Goal: Transaction & Acquisition: Book appointment/travel/reservation

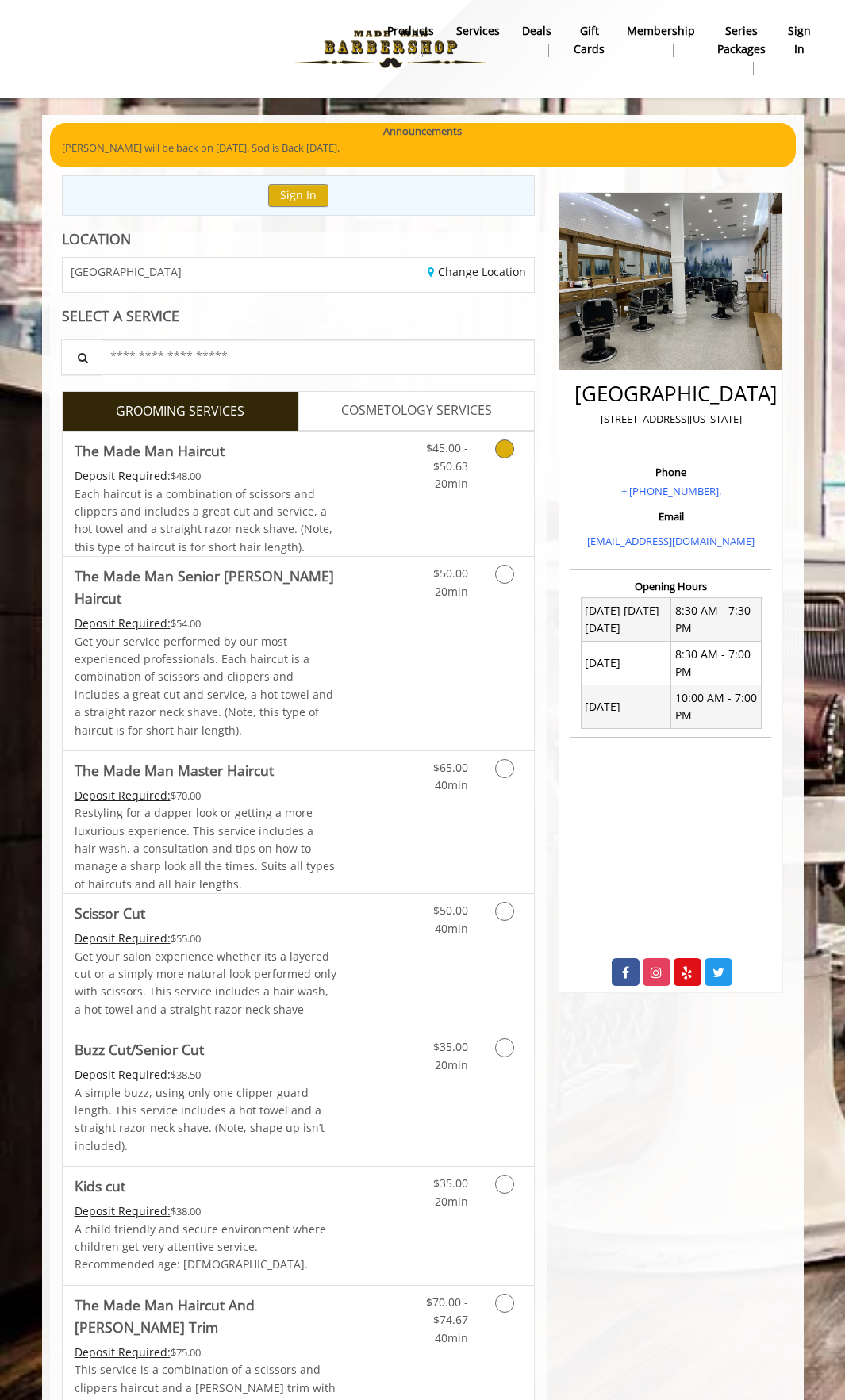
click at [295, 486] on span "Each haircut is a combination of scissors and clippers and includes a great cut…" at bounding box center [204, 521] width 258 height 68
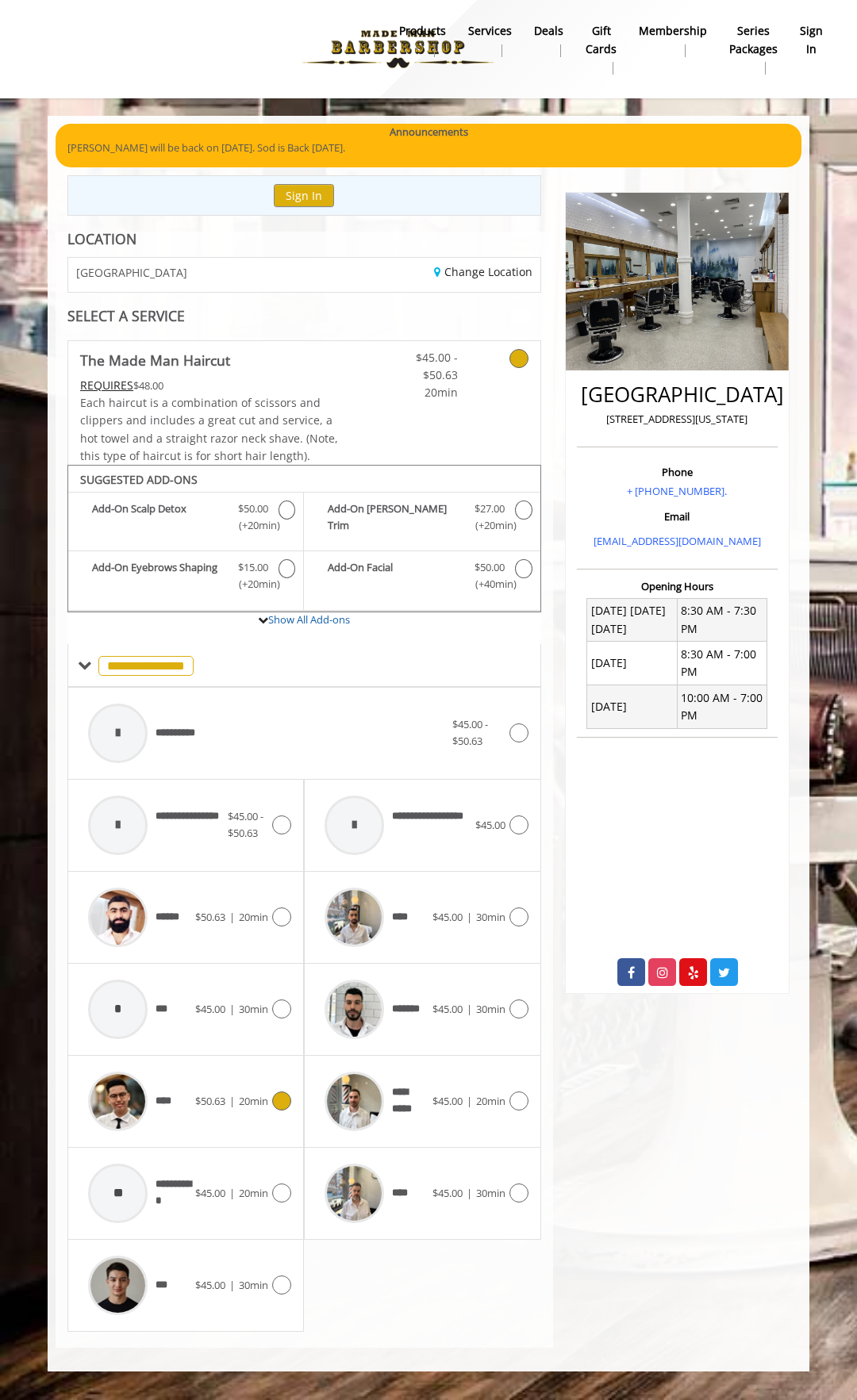
click at [233, 1107] on span "|" at bounding box center [232, 1101] width 5 height 14
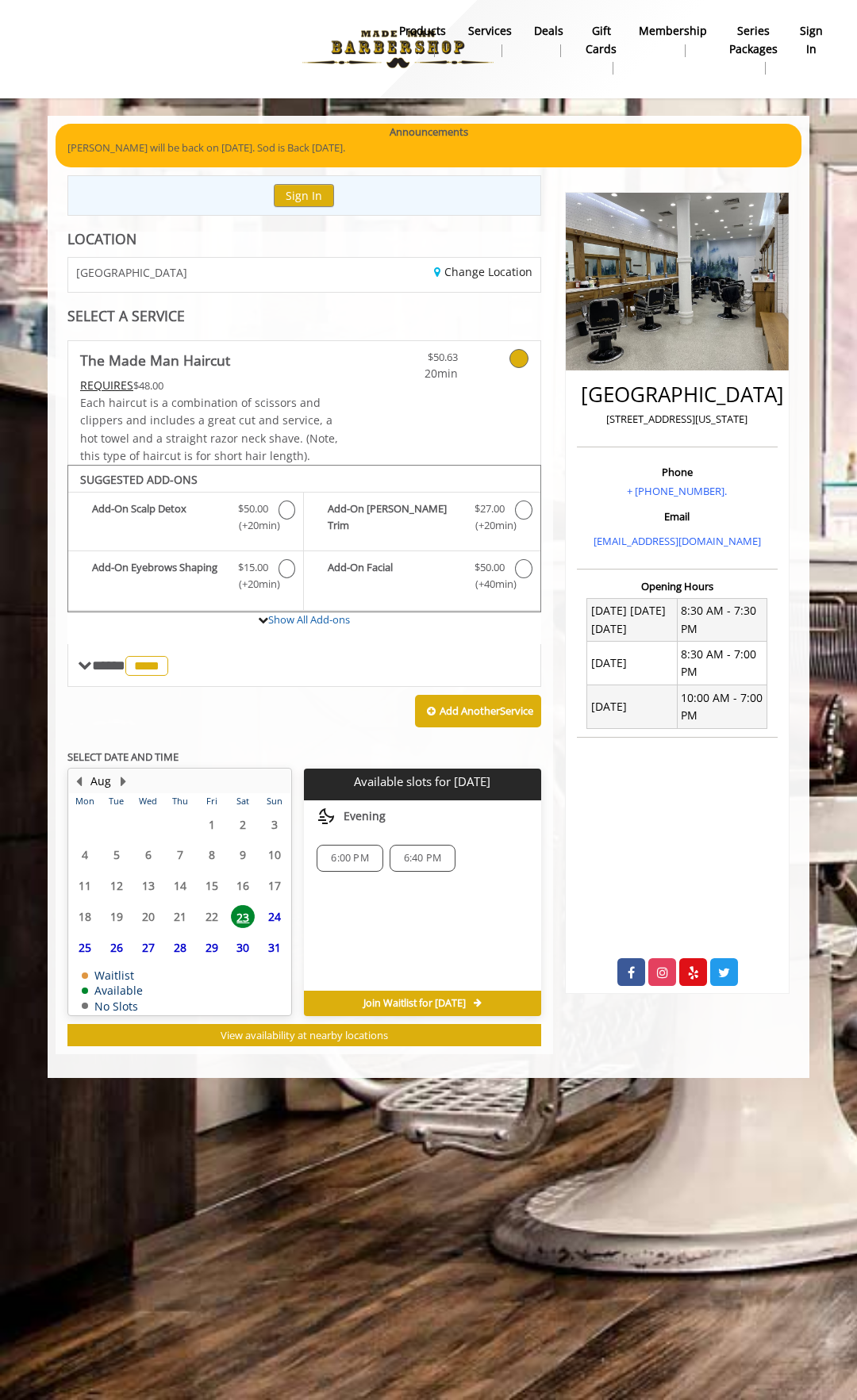
click at [275, 913] on span "24" at bounding box center [274, 917] width 23 height 23
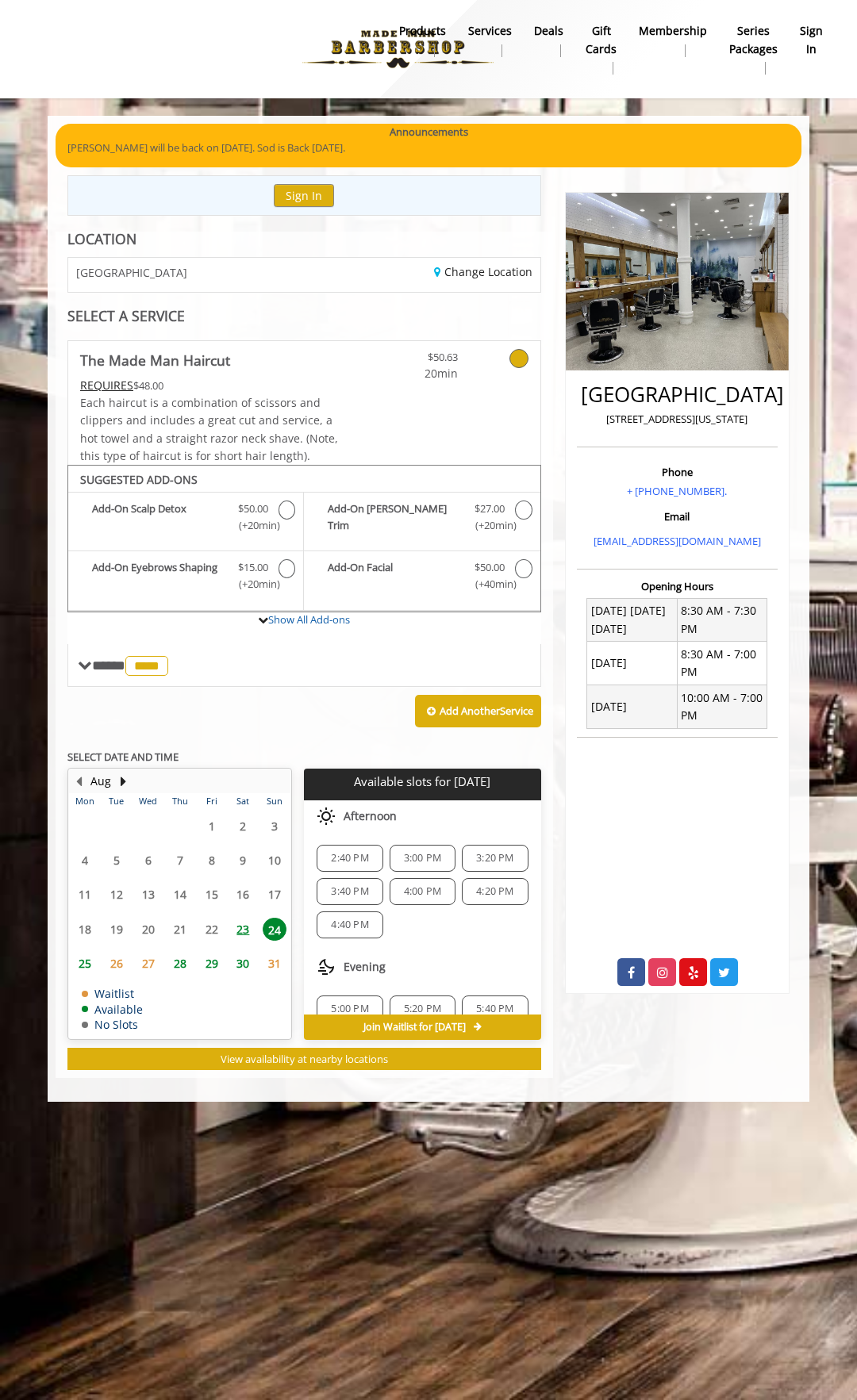
click at [481, 861] on span "3:20 PM" at bounding box center [494, 859] width 37 height 13
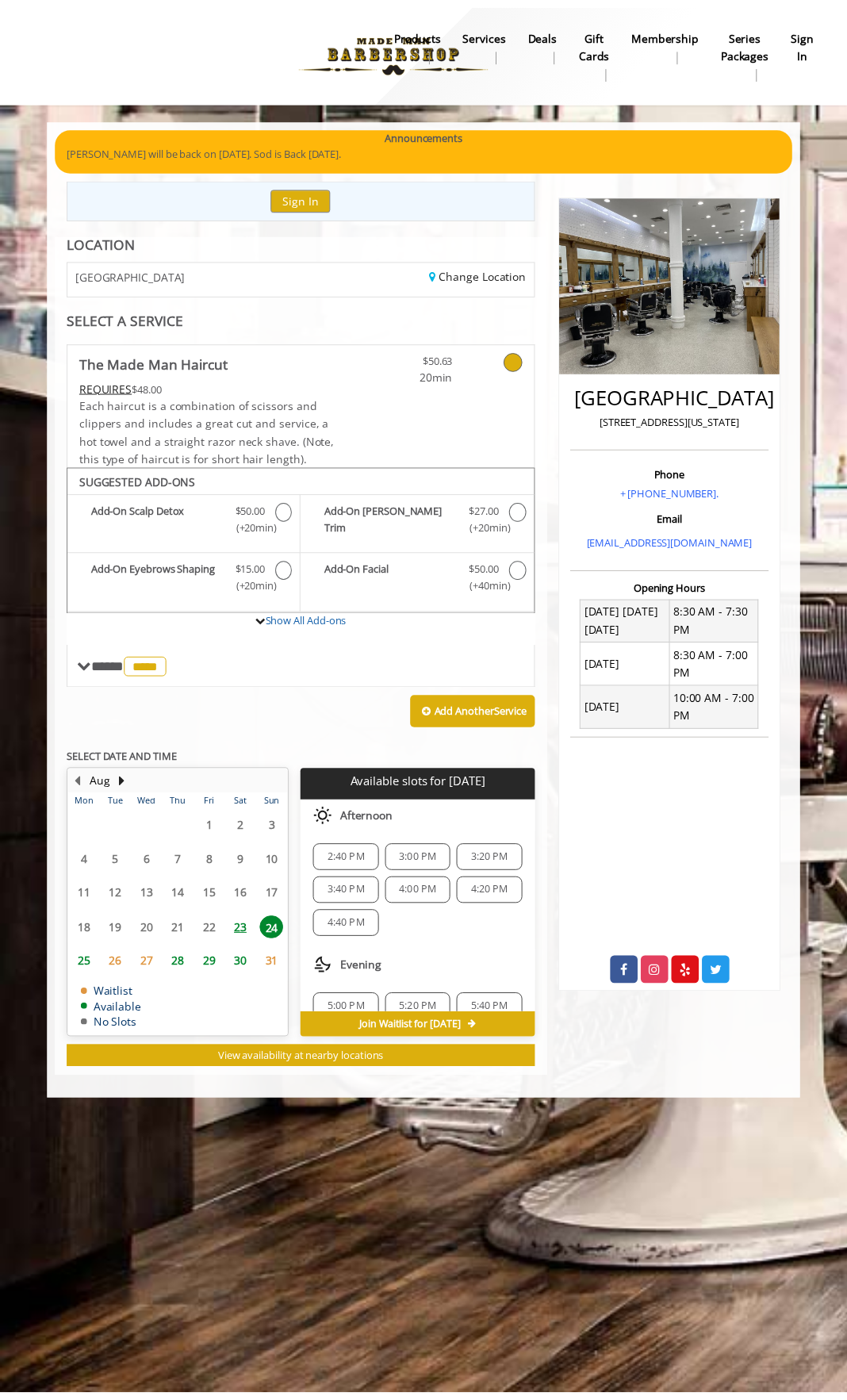
scroll to position [13, 0]
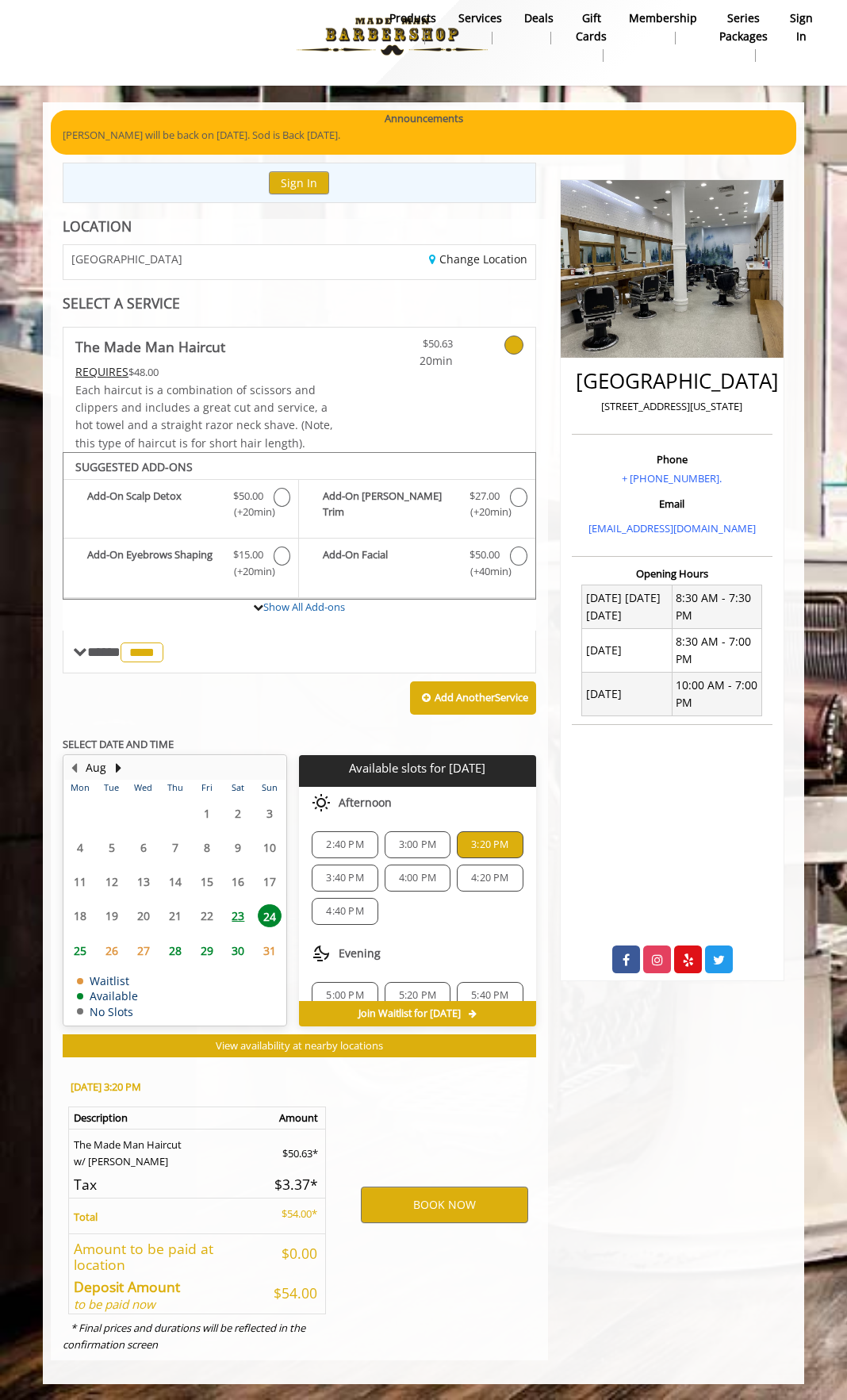
click at [424, 851] on span "3:00 PM" at bounding box center [417, 845] width 37 height 13
click at [365, 841] on span "2:40 PM" at bounding box center [344, 845] width 51 height 13
click at [401, 844] on span "3:00 PM" at bounding box center [417, 845] width 37 height 13
click at [240, 909] on span "23" at bounding box center [238, 916] width 23 height 23
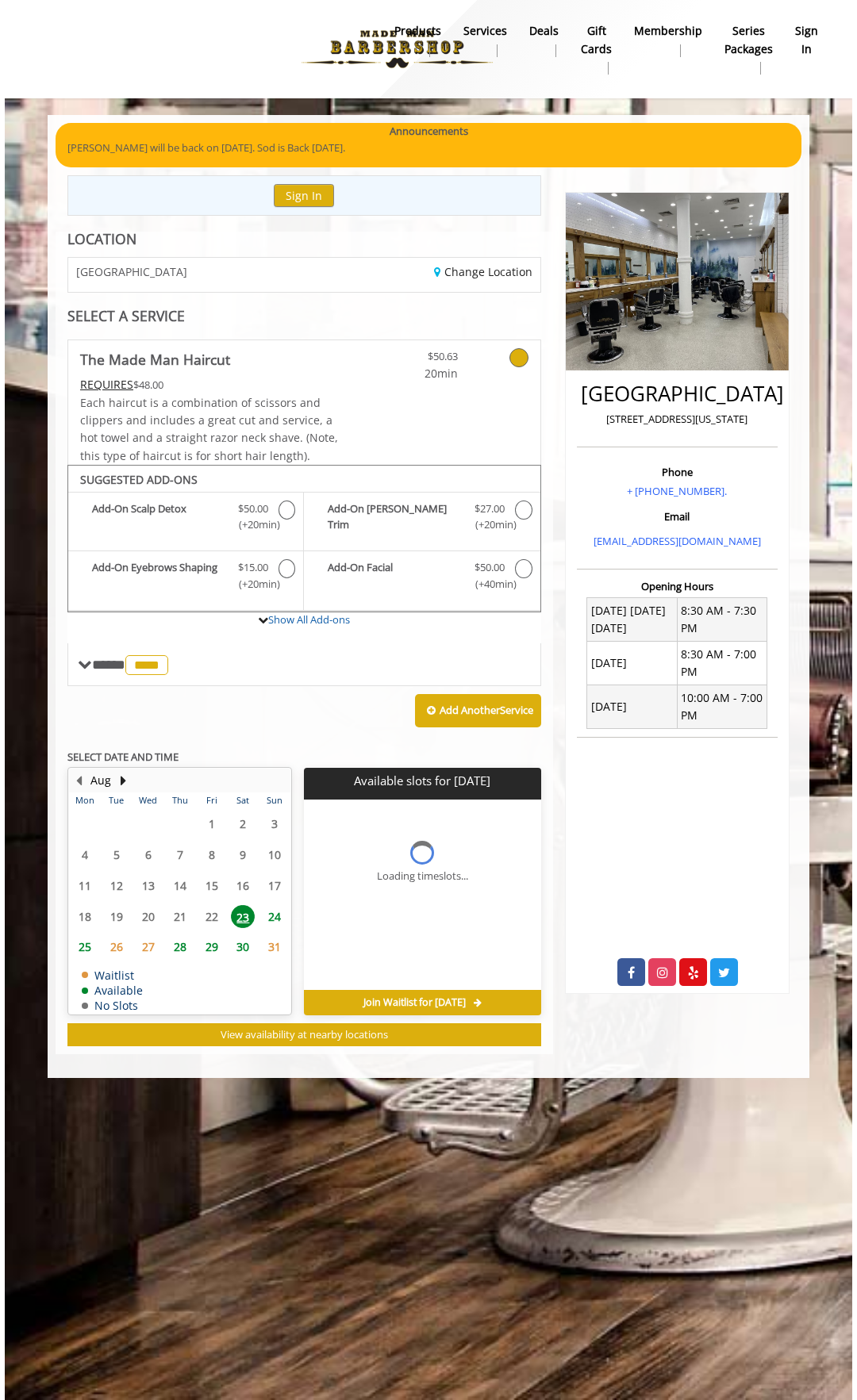
scroll to position [0, 0]
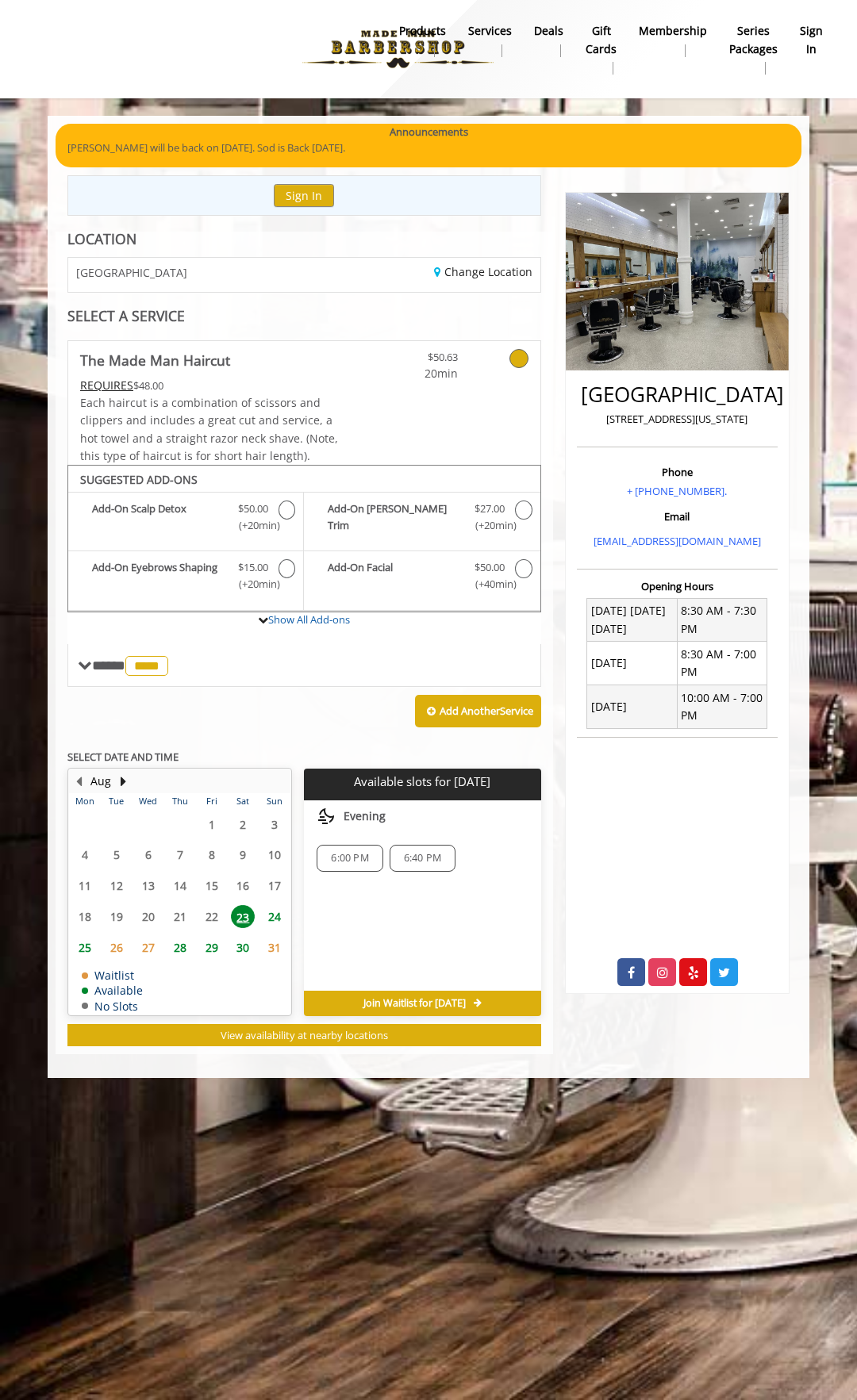
click at [276, 918] on span "24" at bounding box center [274, 917] width 23 height 23
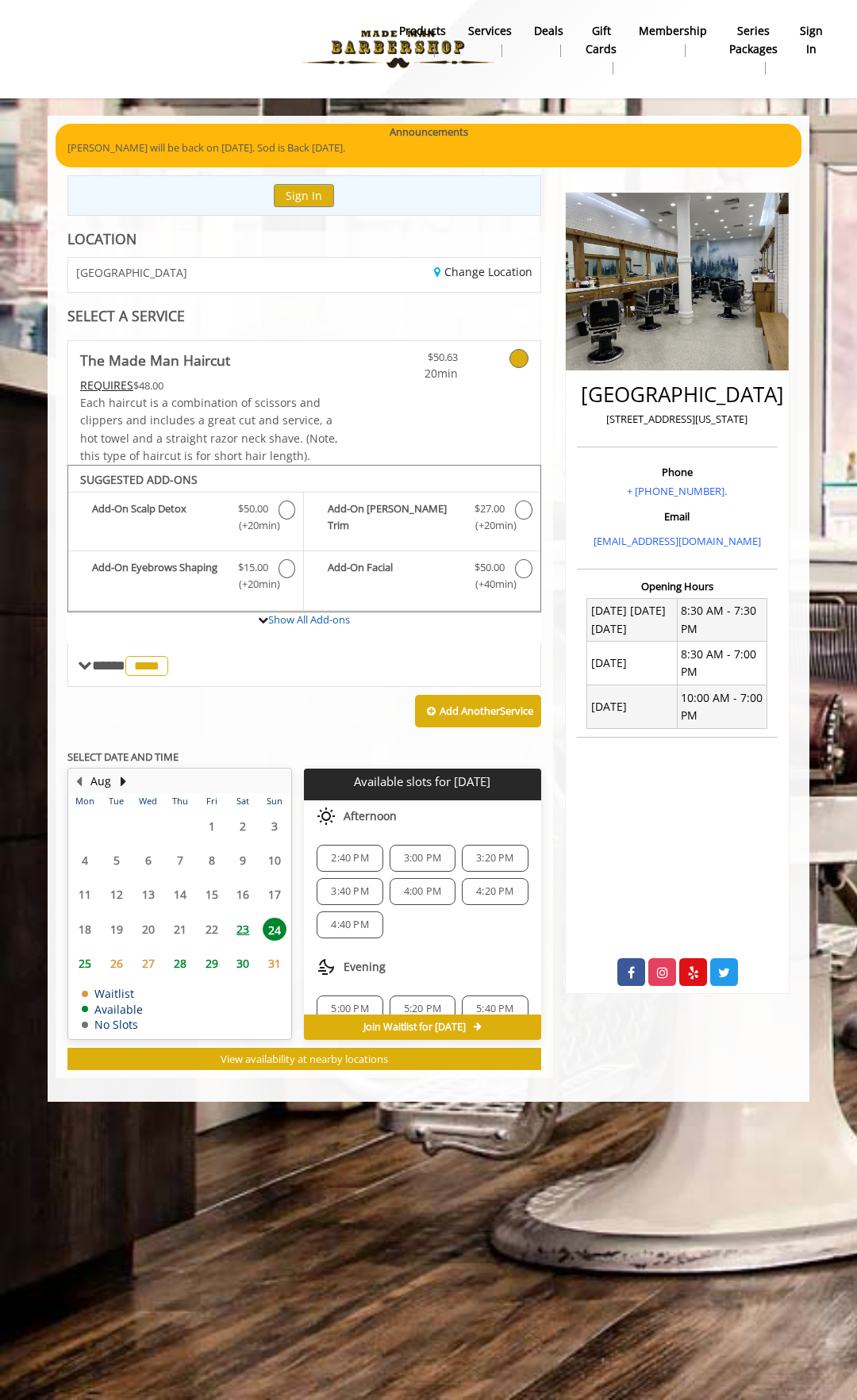
click at [370, 860] on span "2:40 PM" at bounding box center [349, 859] width 51 height 13
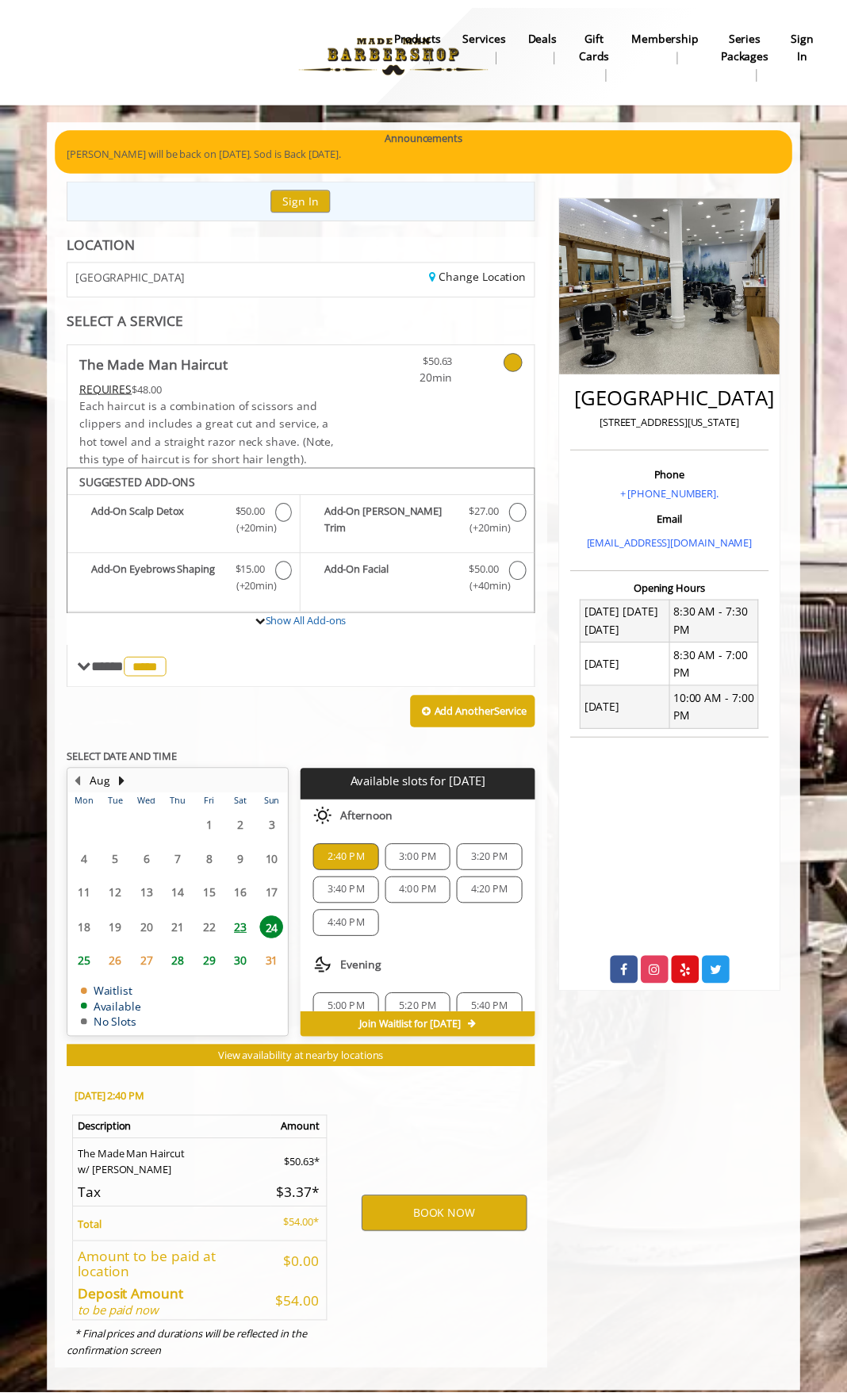
scroll to position [13, 0]
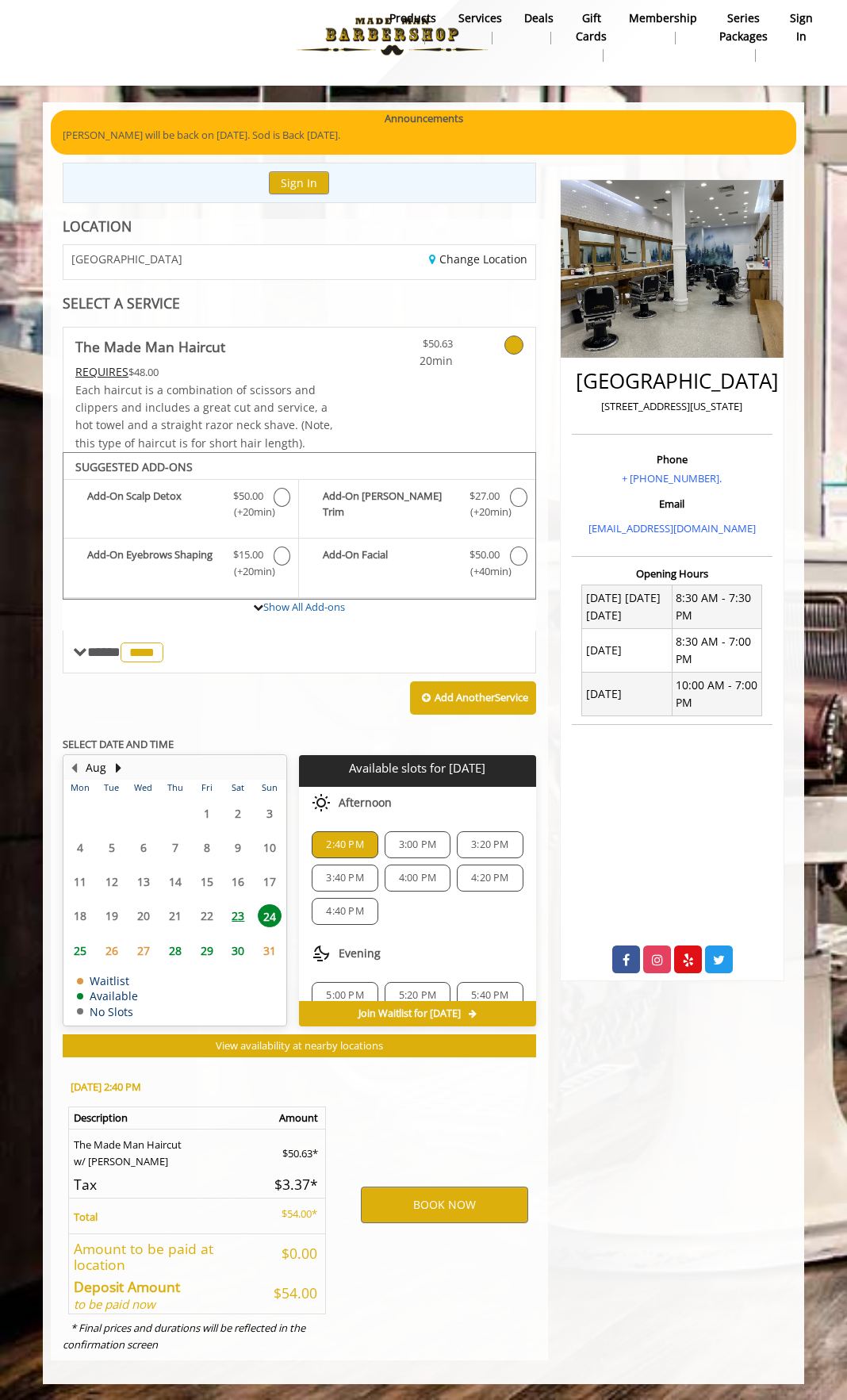
click at [404, 846] on span "3:00 PM" at bounding box center [417, 845] width 37 height 13
click at [468, 1195] on button "BOOK NOW" at bounding box center [445, 1205] width 168 height 36
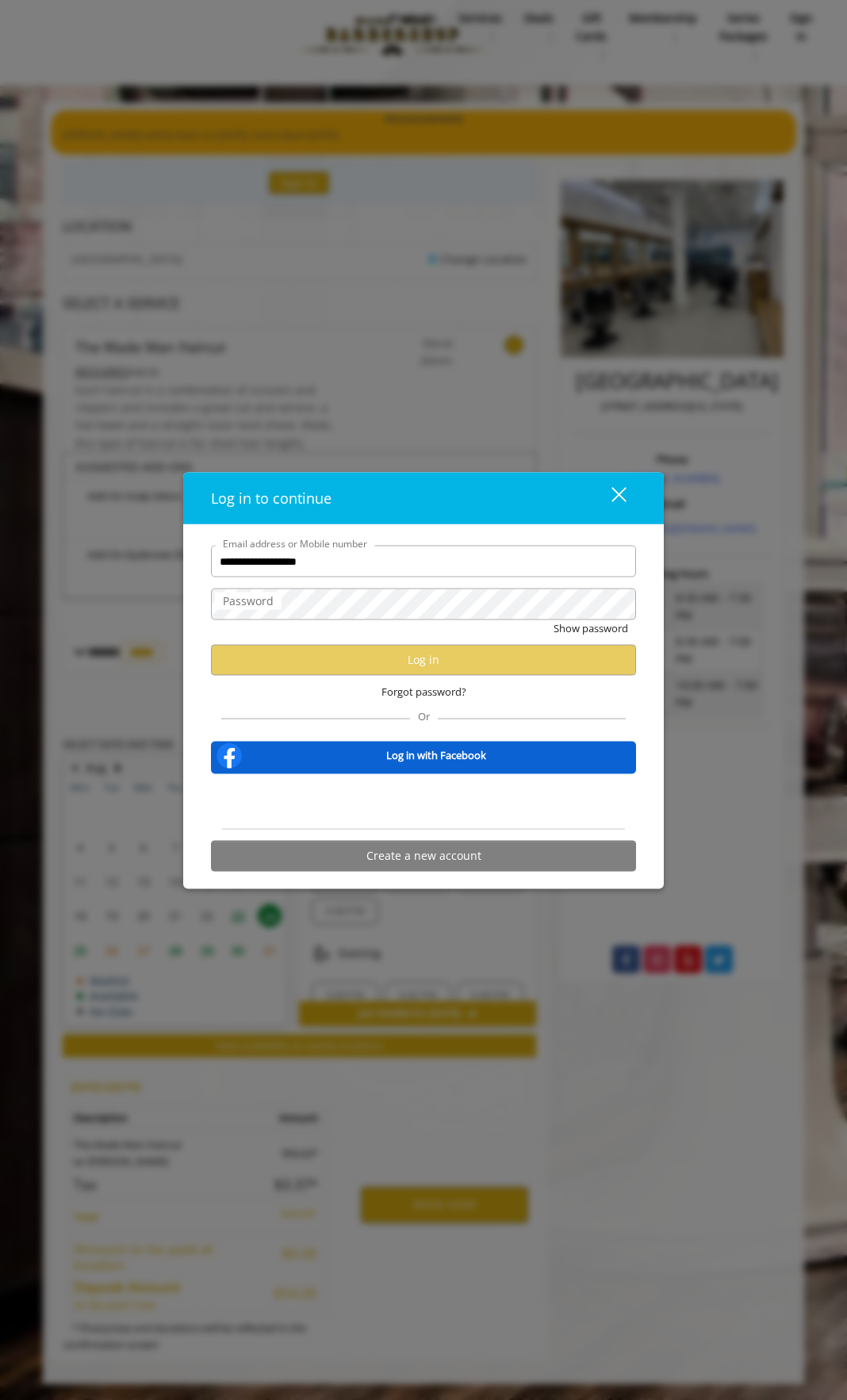
type input "**********"
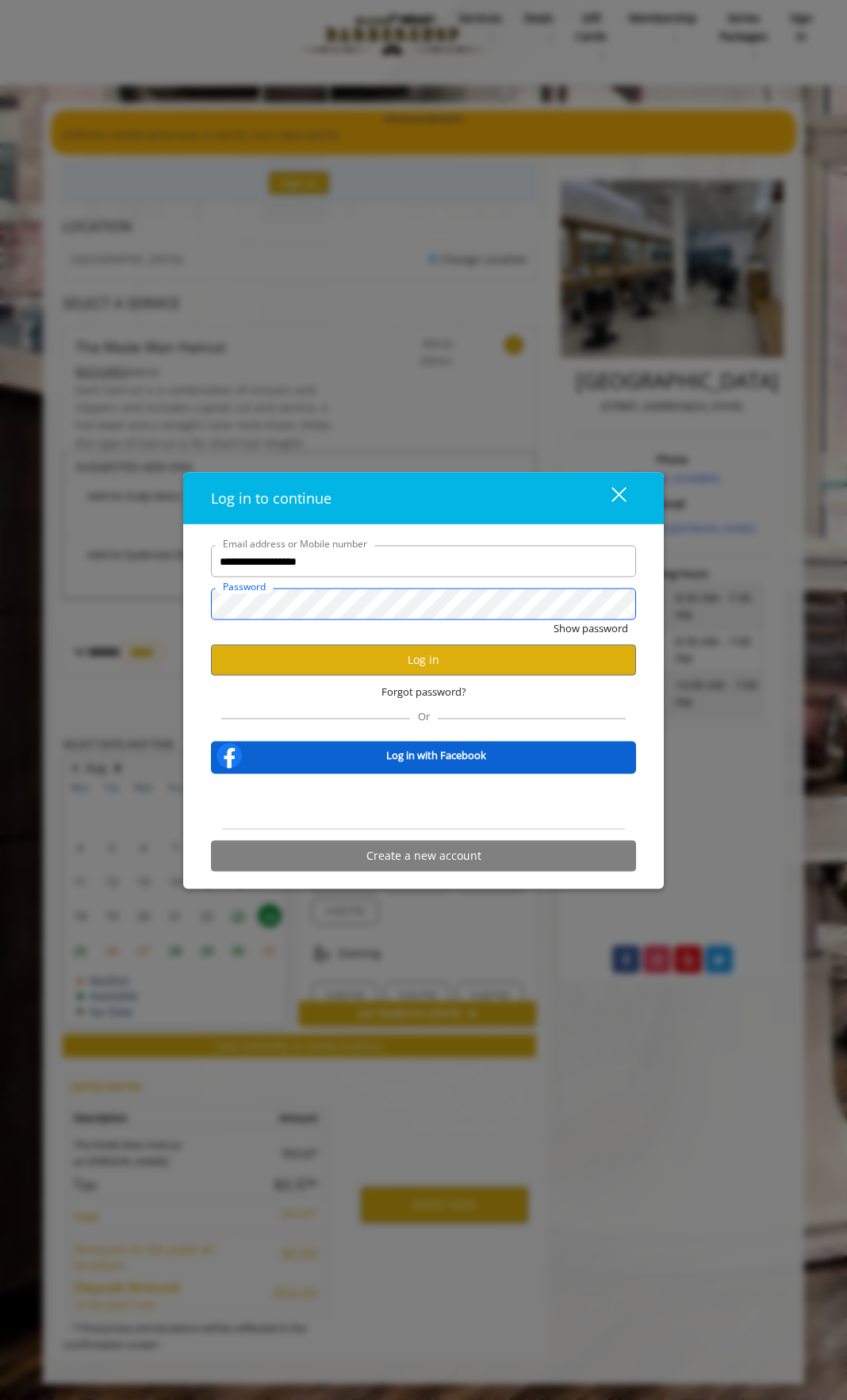
click at [554, 620] on button "Show password" at bounding box center [591, 628] width 75 height 16
click at [584, 657] on button "Log in" at bounding box center [424, 659] width 425 height 31
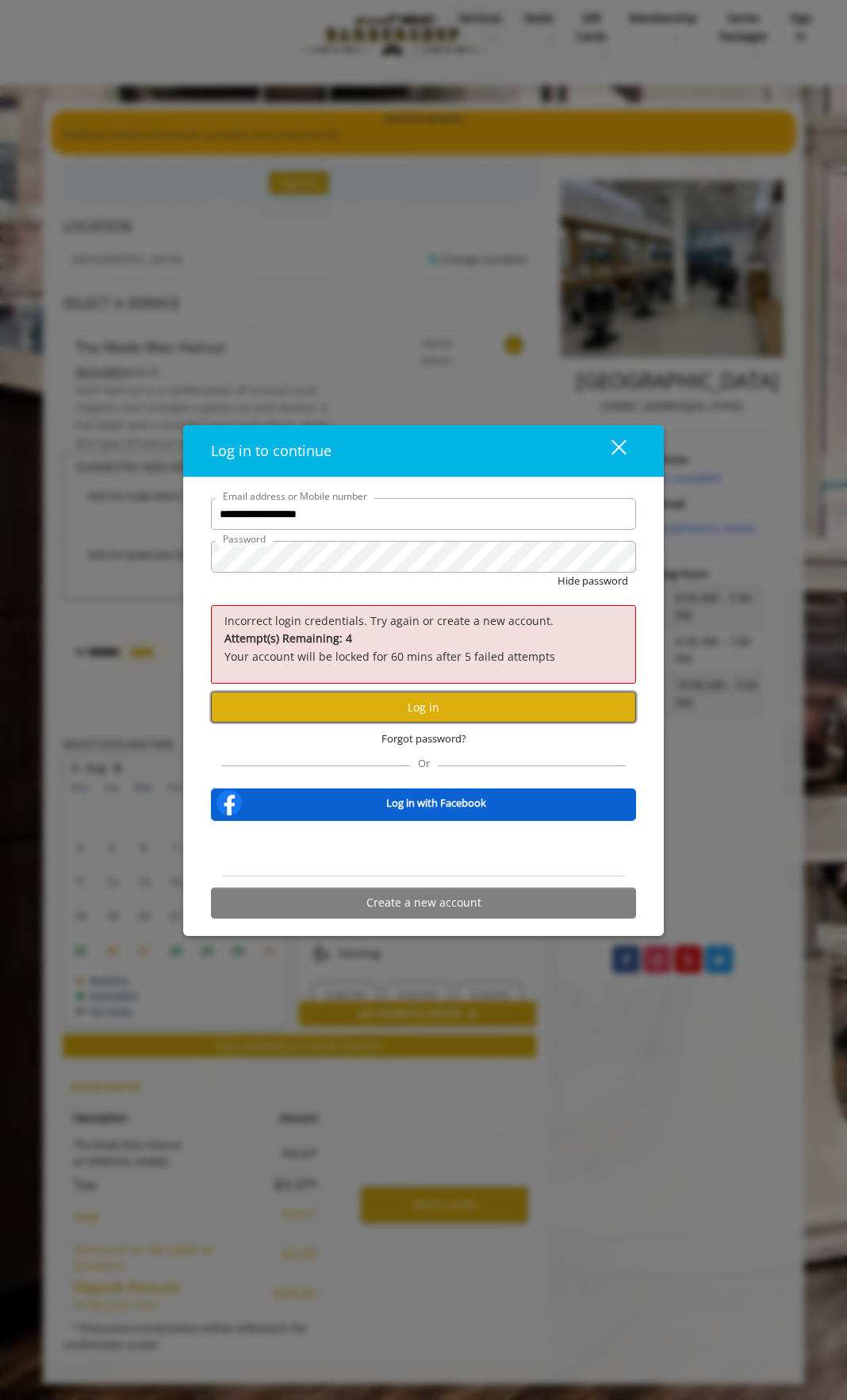
click at [475, 705] on button "Log in" at bounding box center [424, 707] width 425 height 31
click at [90, 574] on div "**********" at bounding box center [424, 700] width 847 height 1400
click at [355, 728] on div "Forgot password?" at bounding box center [424, 739] width 425 height 32
click at [360, 720] on button "Log in" at bounding box center [424, 707] width 425 height 31
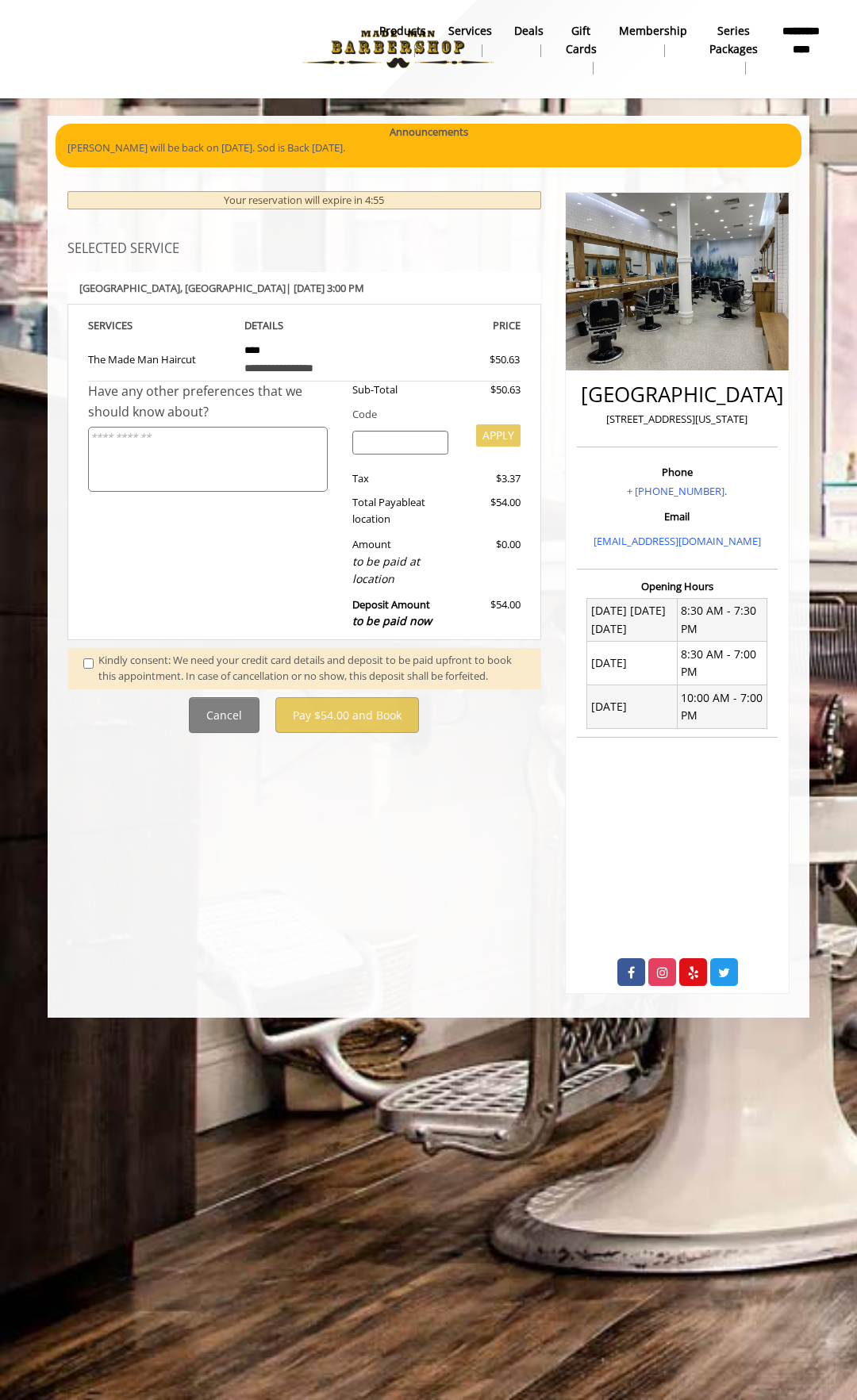
click at [385, 434] on input "search" at bounding box center [400, 442] width 96 height 23
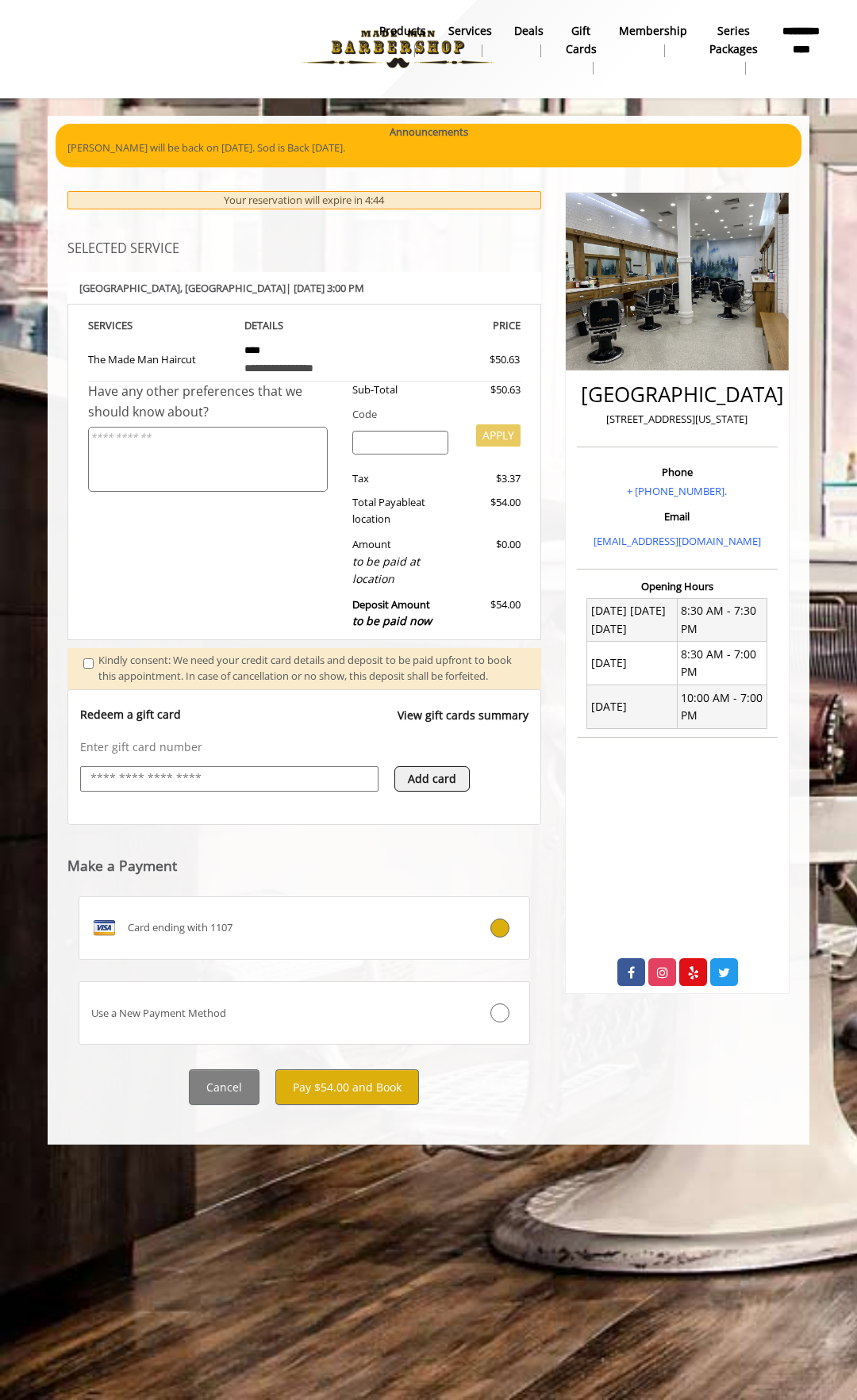
drag, startPoint x: 302, startPoint y: 805, endPoint x: 305, endPoint y: 796, distance: 9.5
click at [303, 792] on div at bounding box center [229, 778] width 298 height 25
click at [305, 788] on input "text" at bounding box center [230, 778] width 281 height 19
click at [351, 1105] on button "Pay $54.00 and Book" at bounding box center [346, 1087] width 143 height 36
